Goal: Task Accomplishment & Management: Use online tool/utility

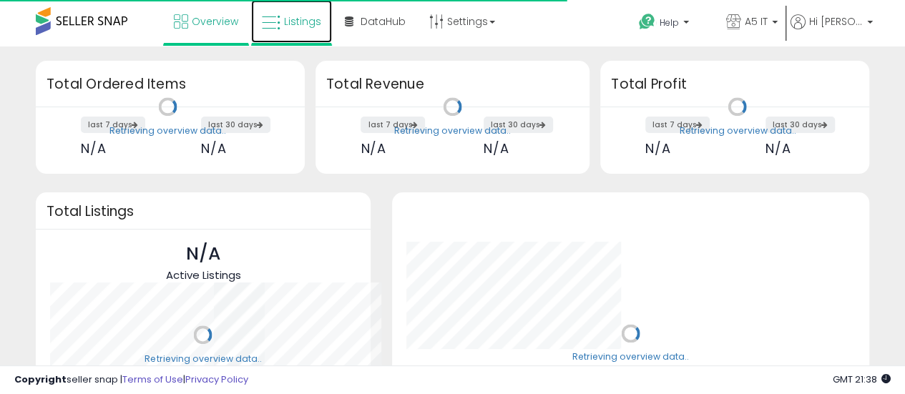
click at [292, 21] on span "Listings" at bounding box center [302, 21] width 37 height 14
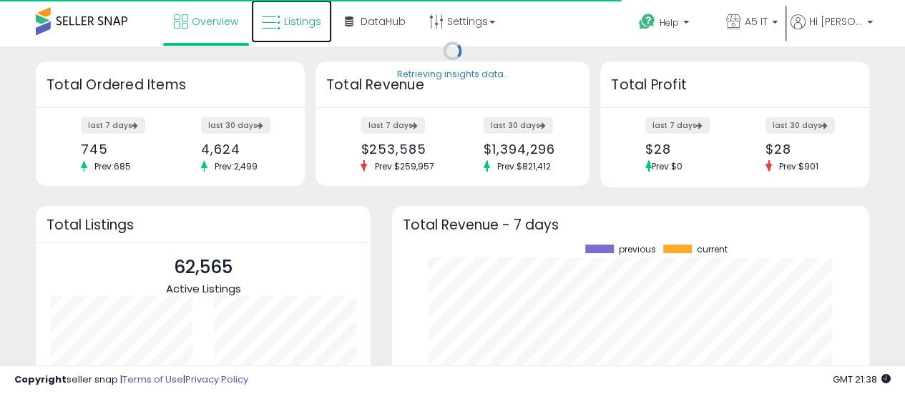
scroll to position [199, 448]
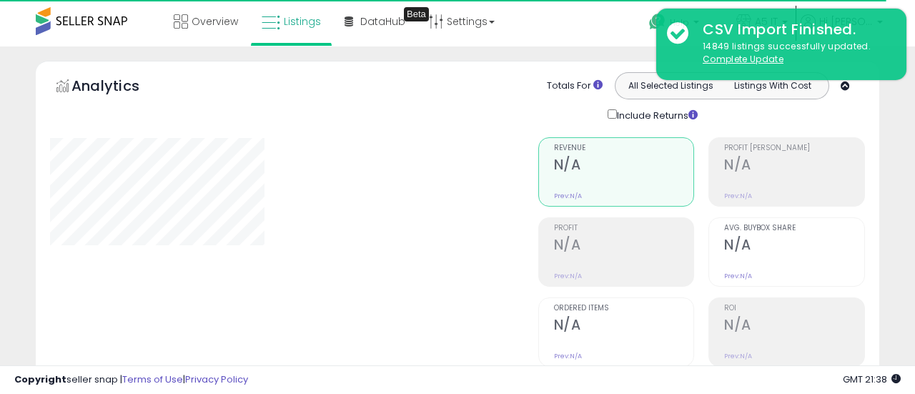
type input "*******"
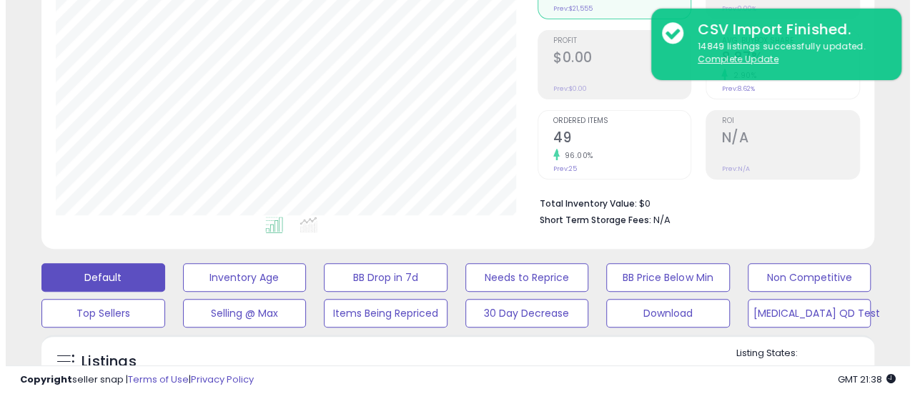
scroll to position [286, 0]
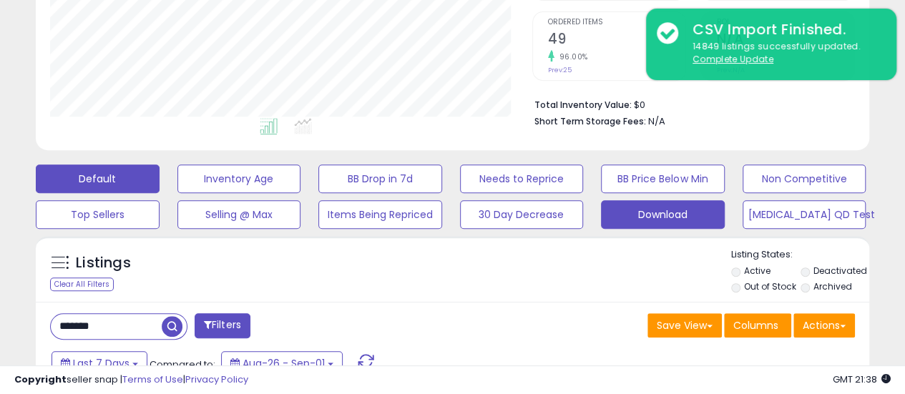
click at [668, 214] on button "Download" at bounding box center [663, 214] width 124 height 29
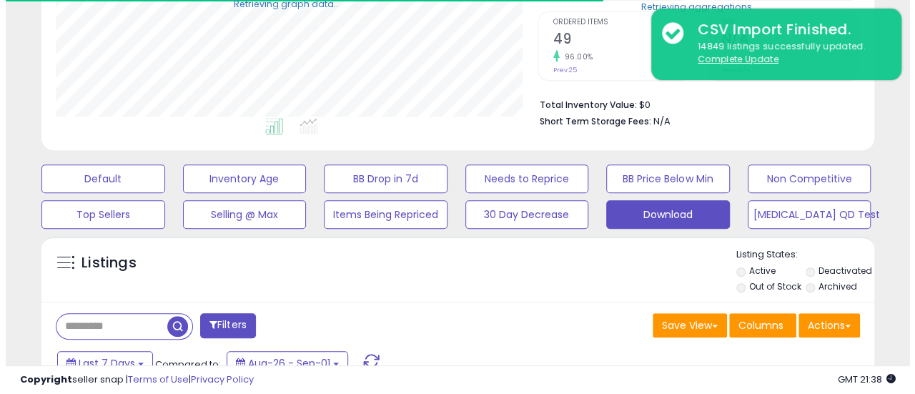
scroll to position [714784, 714595]
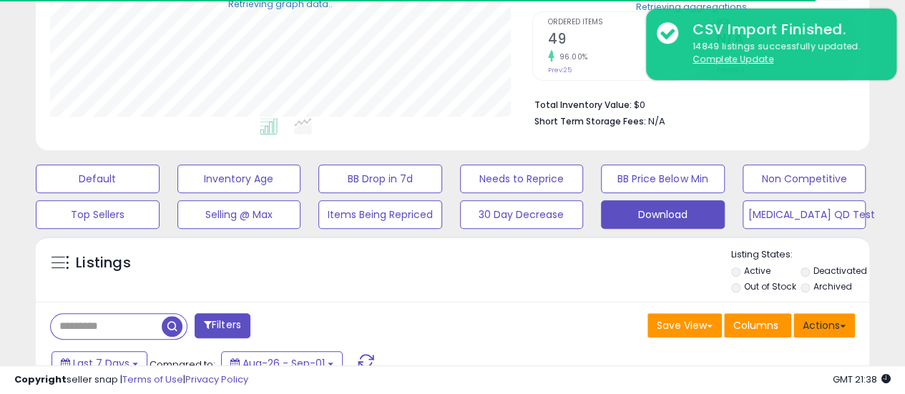
click at [839, 318] on button "Actions" at bounding box center [823, 325] width 61 height 24
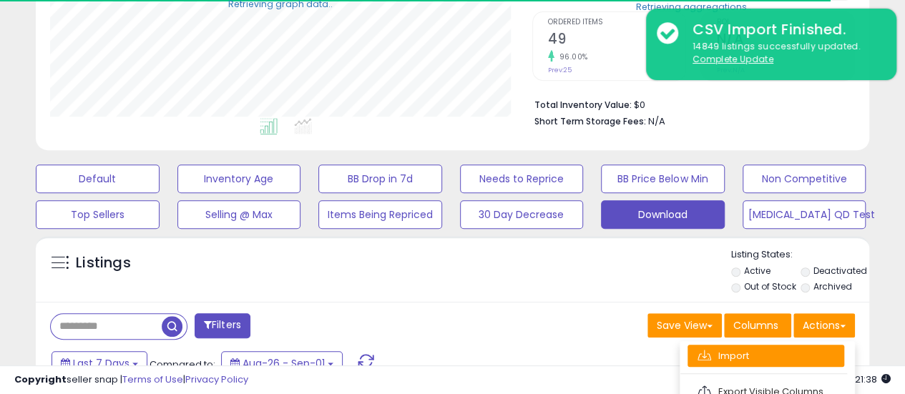
click at [797, 348] on link "Import" at bounding box center [765, 356] width 157 height 22
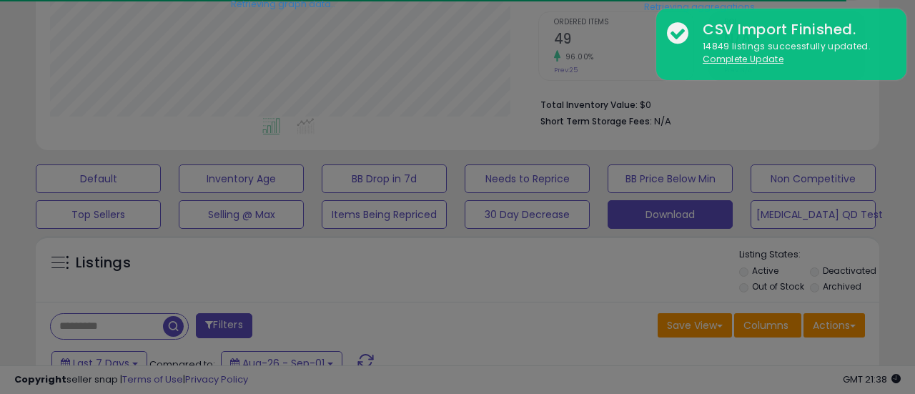
scroll to position [293, 488]
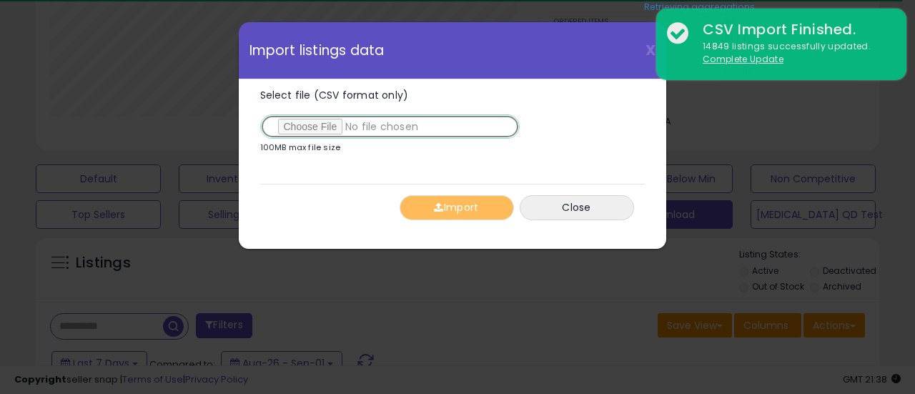
click at [322, 127] on input "Select file (CSV format only)" at bounding box center [390, 126] width 260 height 24
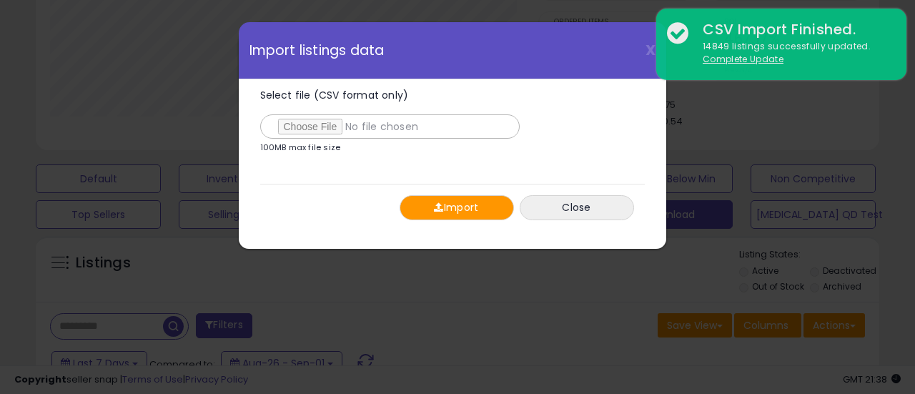
click at [444, 202] on button "Import" at bounding box center [457, 207] width 114 height 25
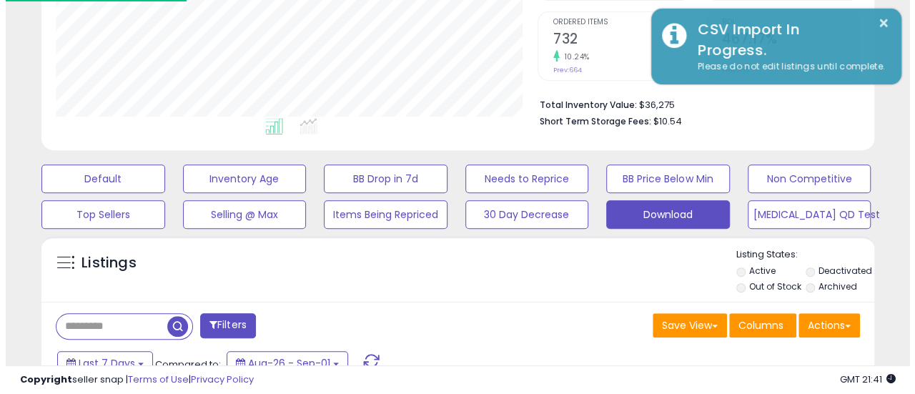
scroll to position [714784, 714595]
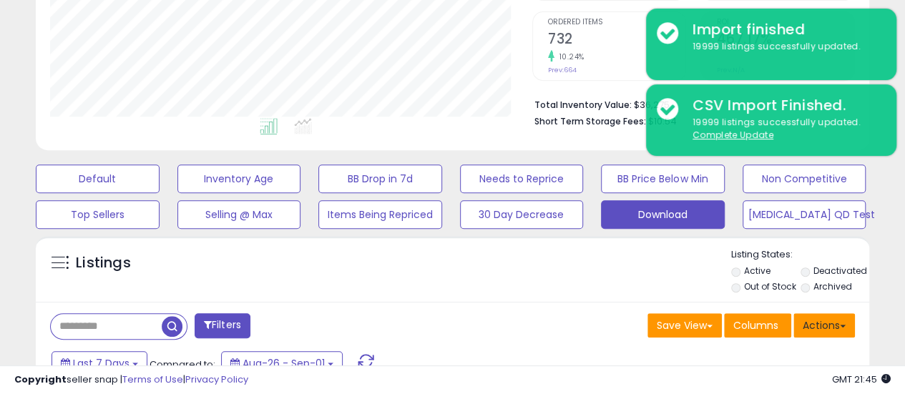
click at [828, 334] on button "Actions" at bounding box center [823, 325] width 61 height 24
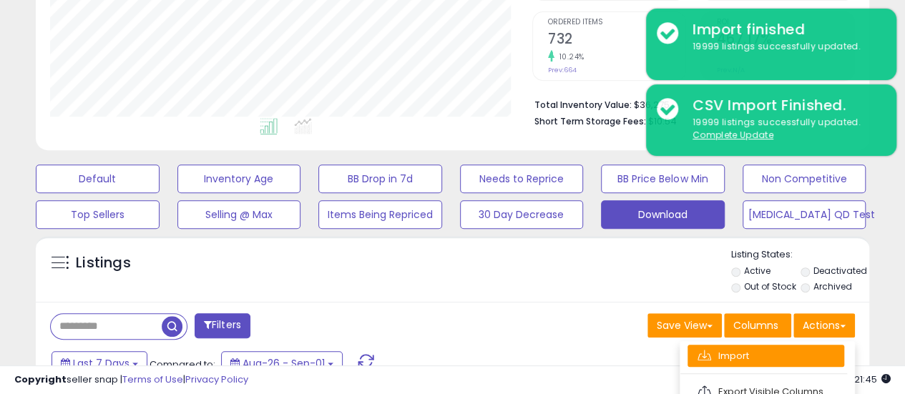
click at [807, 350] on link "Import" at bounding box center [765, 356] width 157 height 22
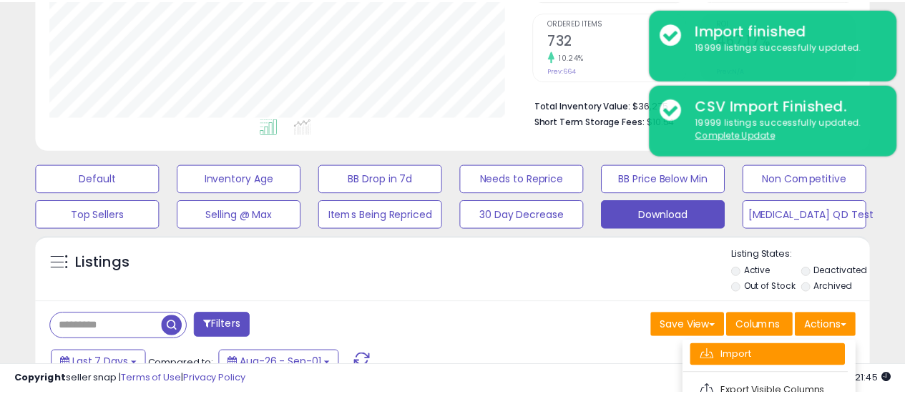
scroll to position [293, 488]
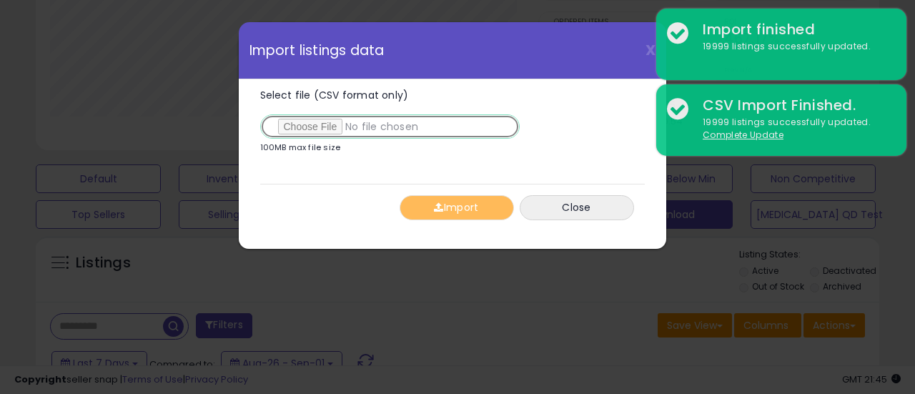
click at [305, 129] on input "Select file (CSV format only)" at bounding box center [390, 126] width 260 height 24
type input "**********"
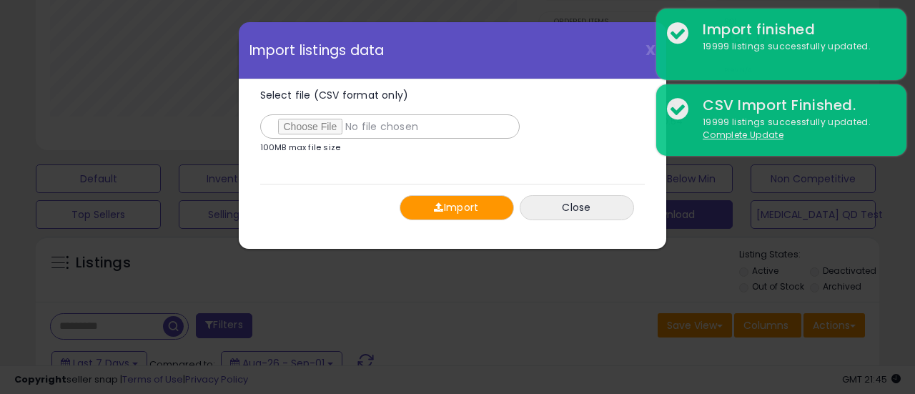
click at [457, 200] on button "Import" at bounding box center [457, 207] width 114 height 25
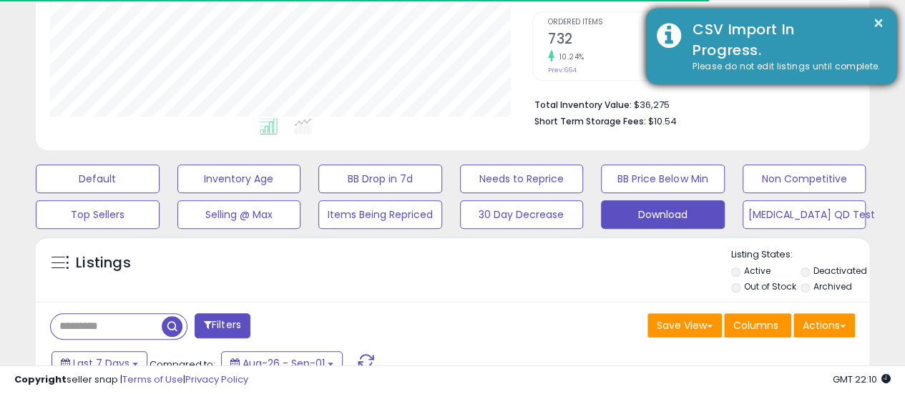
scroll to position [0, 0]
